Goal: Check status: Check status

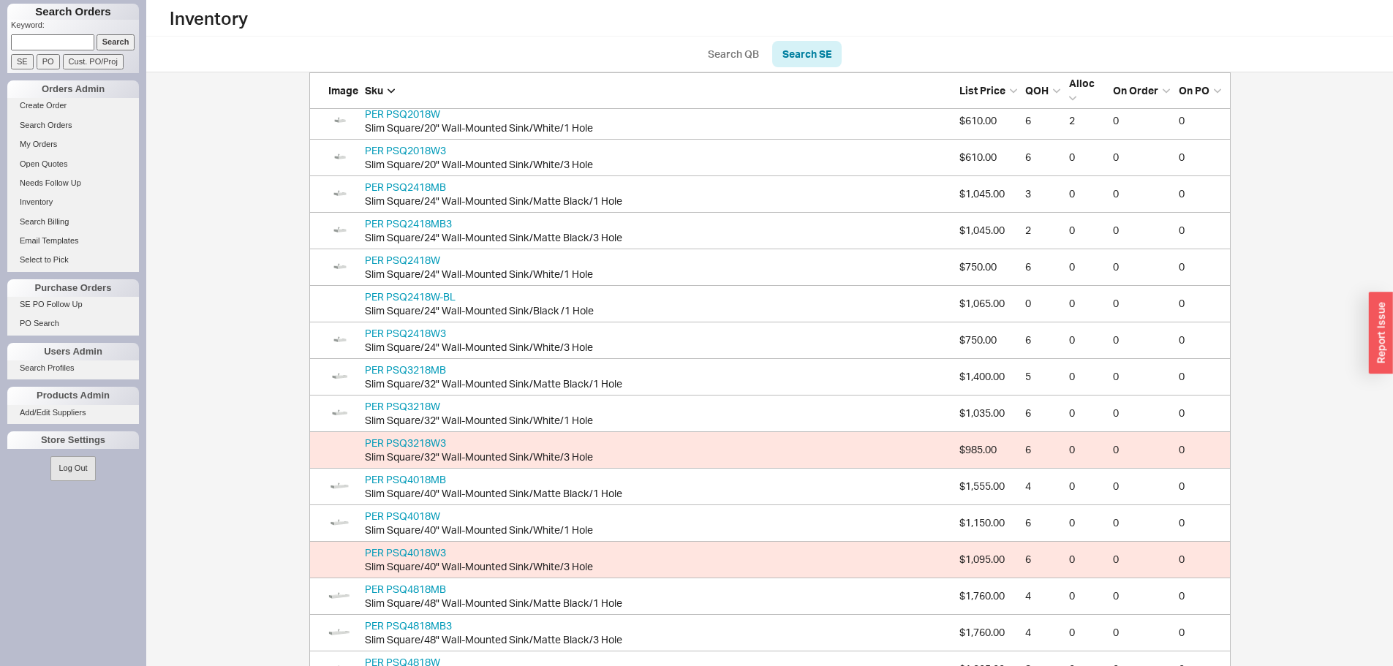
scroll to position [1692, 910]
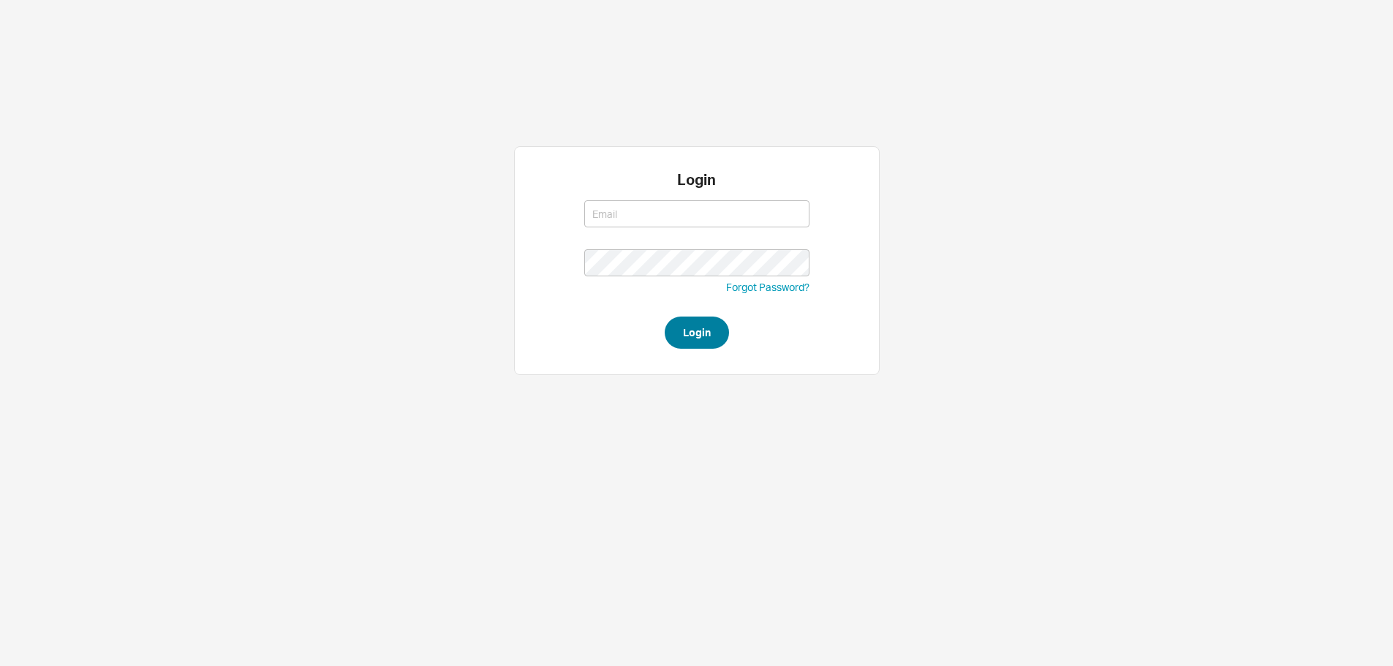
type input "yossi@asbathnj.com"
click at [717, 341] on button "Login" at bounding box center [697, 333] width 64 height 32
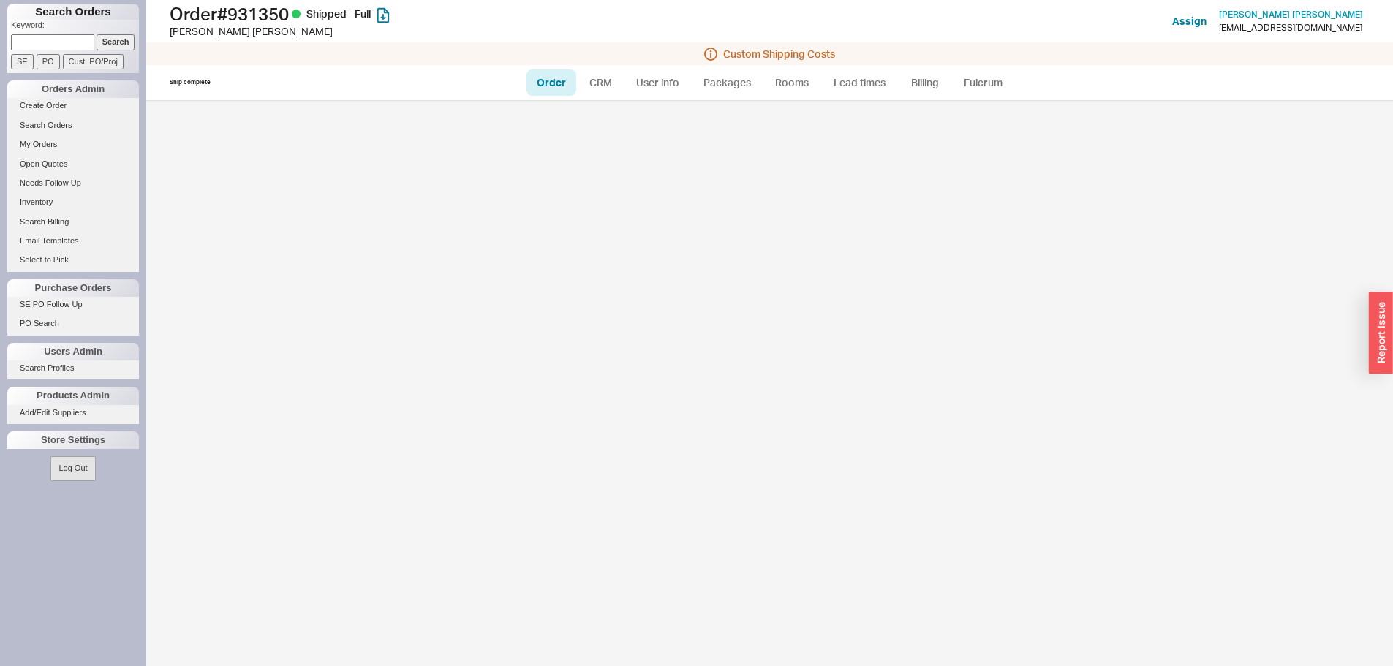
select select "LOW"
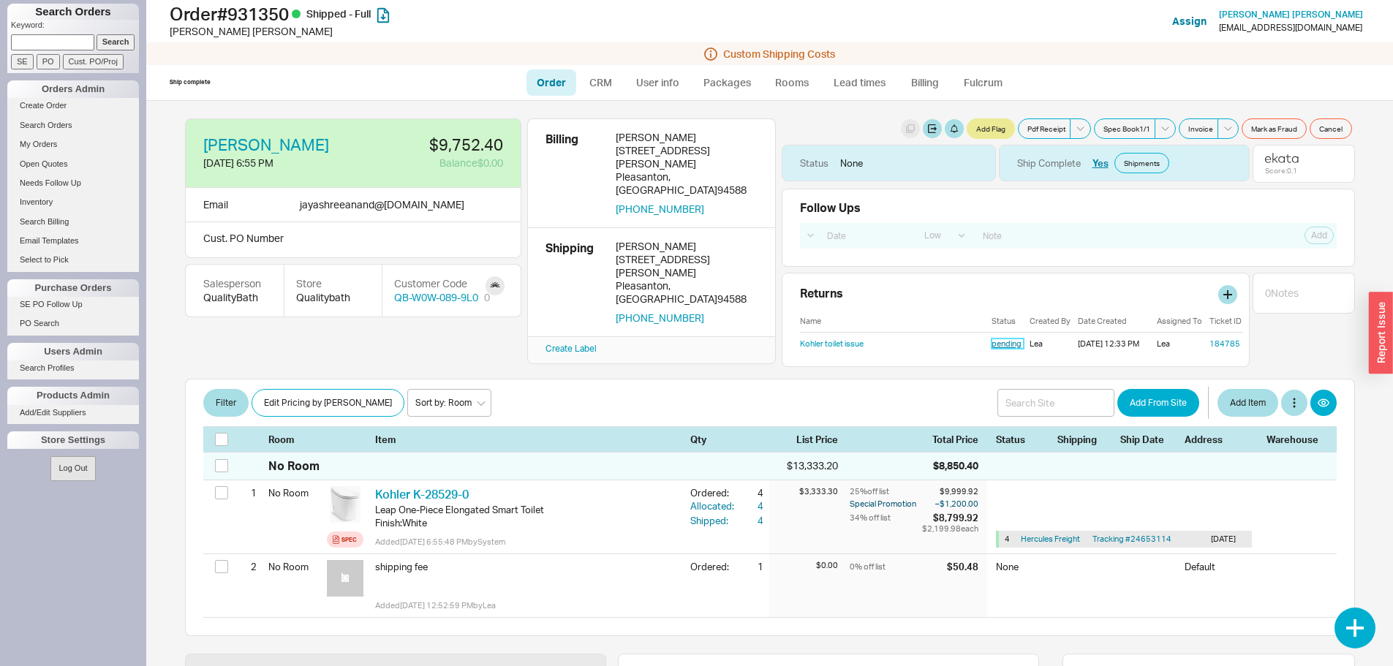
click at [991, 346] on link "pending" at bounding box center [1007, 344] width 32 height 10
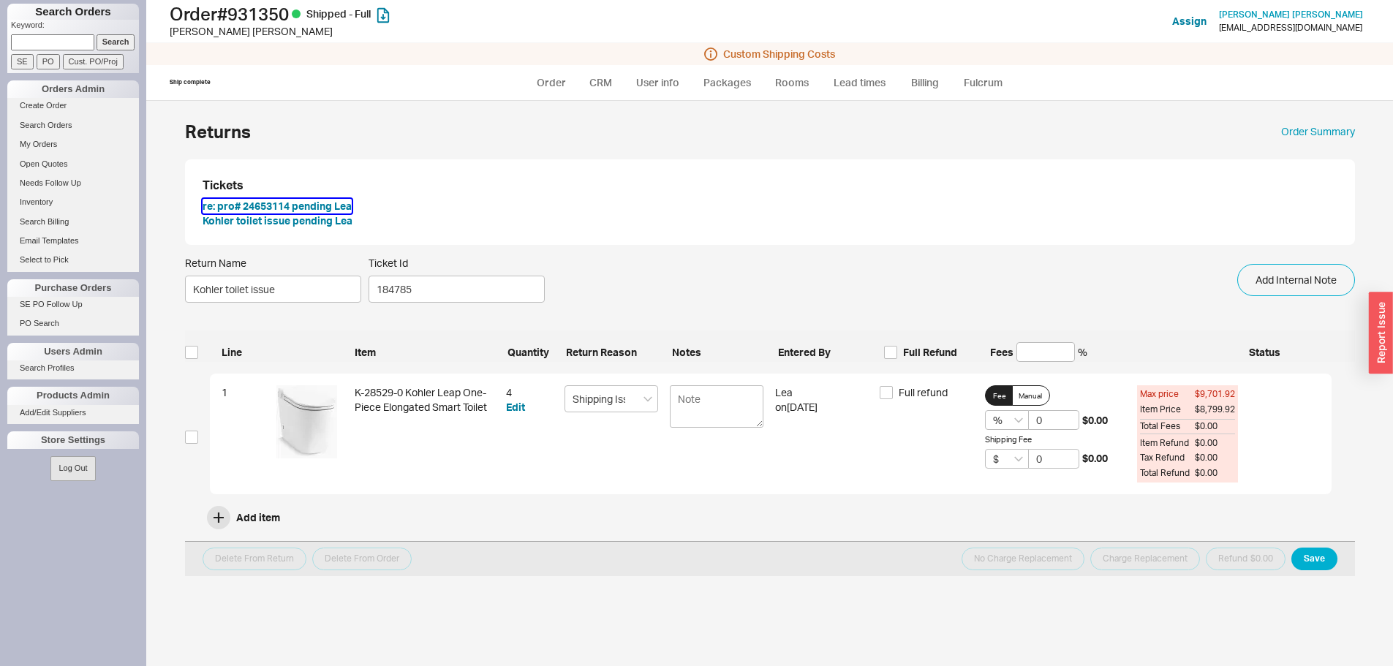
click at [264, 204] on button "re: pro# 24653114 pending Lea" at bounding box center [277, 206] width 149 height 15
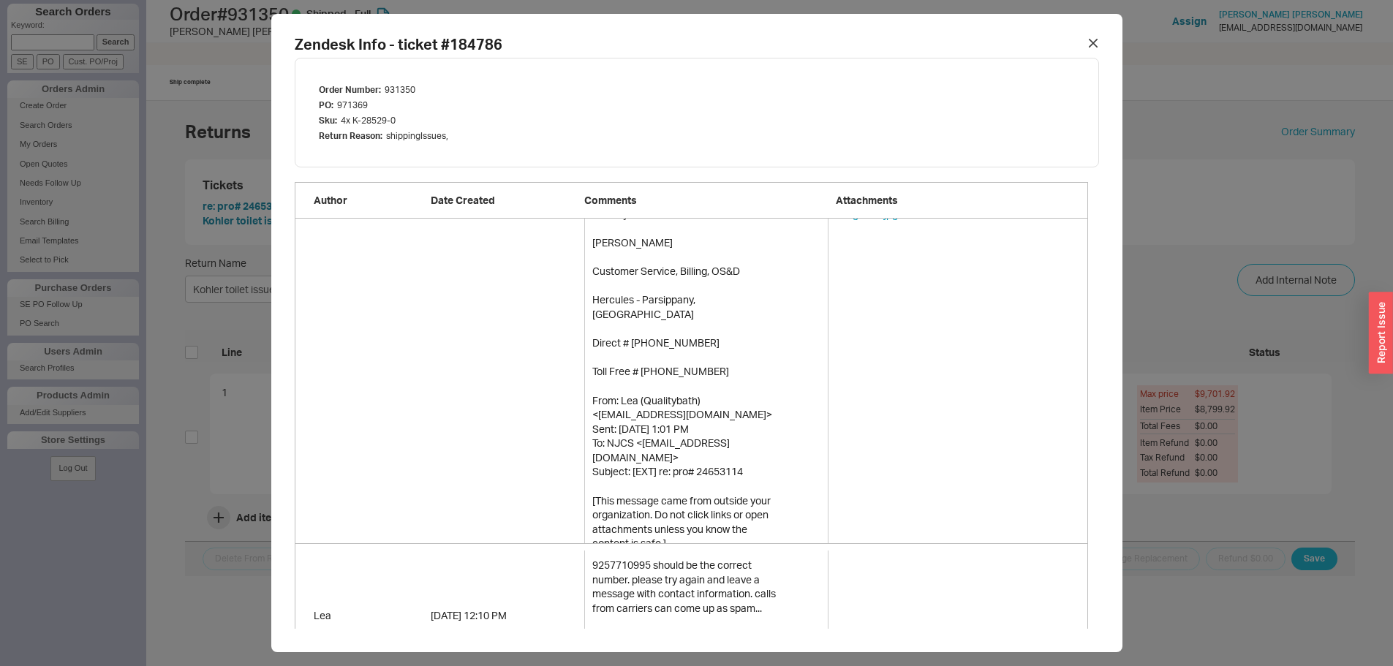
scroll to position [1897, 0]
